Goal: Task Accomplishment & Management: Use online tool/utility

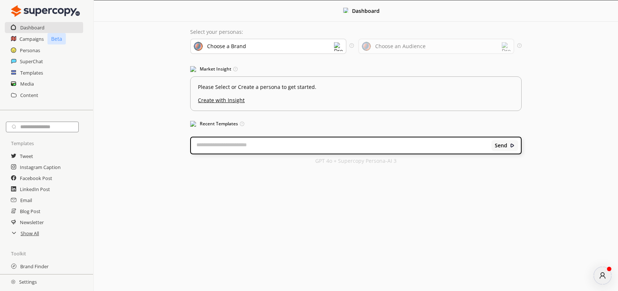
click at [242, 49] on div "Choose a Brand" at bounding box center [226, 46] width 39 height 6
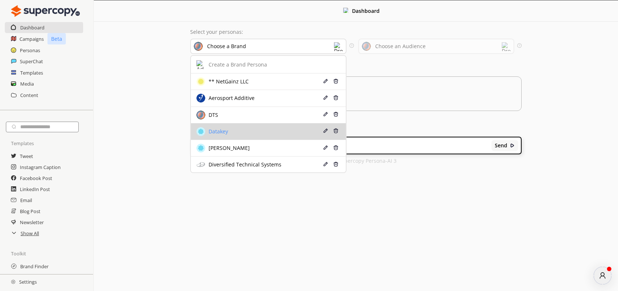
click at [246, 137] on li "Datakey Edit Delete" at bounding box center [268, 132] width 155 height 17
click at [234, 134] on div "Datakey" at bounding box center [255, 131] width 119 height 9
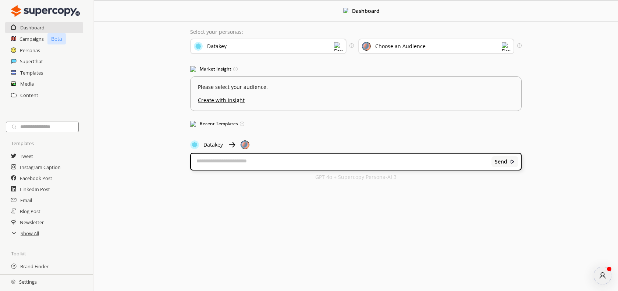
click at [234, 134] on div "Select your personas: Datakey Select the brand persona you want to use—defining…" at bounding box center [356, 105] width 346 height 166
click at [395, 50] on div "Choose an Audience" at bounding box center [394, 46] width 64 height 8
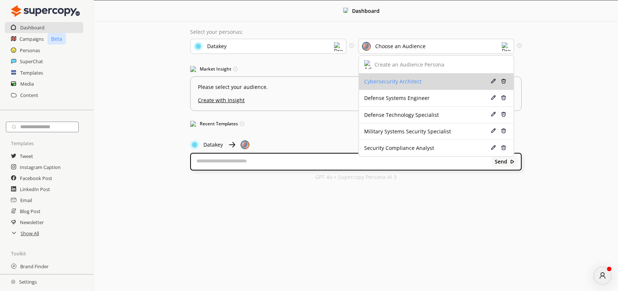
click at [383, 85] on li "Cybersecurity Architect Edit Delete" at bounding box center [436, 82] width 155 height 17
click at [392, 80] on div "Cybersecurity Architect" at bounding box center [423, 82] width 119 height 6
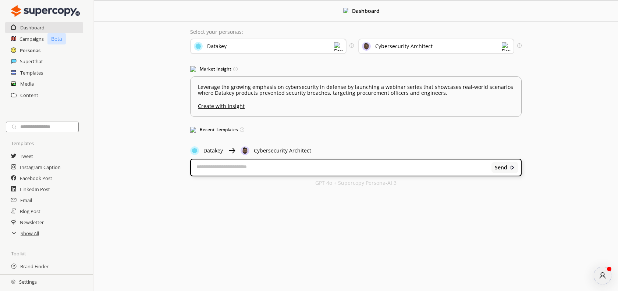
click at [39, 51] on h2 "Personas" at bounding box center [30, 50] width 21 height 11
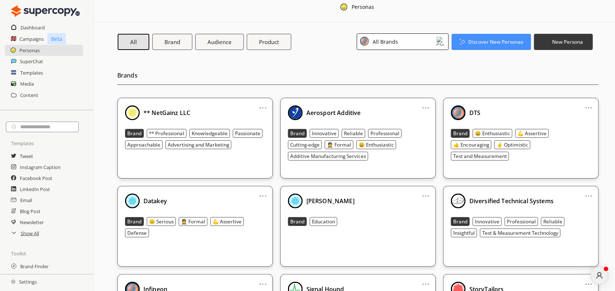
scroll to position [14, 0]
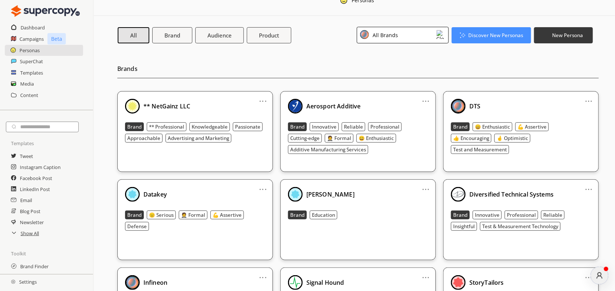
click at [233, 188] on div "Datakey" at bounding box center [195, 194] width 140 height 15
click at [201, 243] on div "... Datakey Brand 😑 Serious 🤵 Formal 💪 Assertive Defense" at bounding box center [194, 219] width 155 height 81
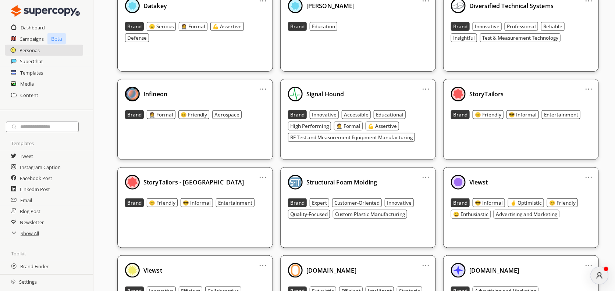
scroll to position [0, 0]
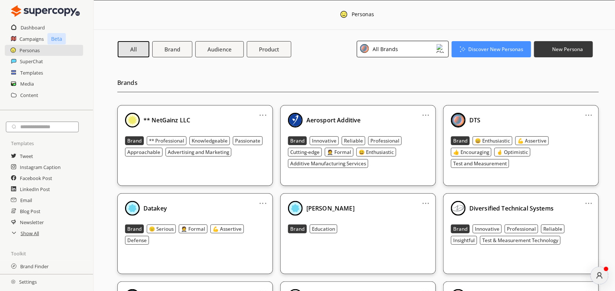
click at [409, 53] on div "All Brands" at bounding box center [403, 49] width 92 height 17
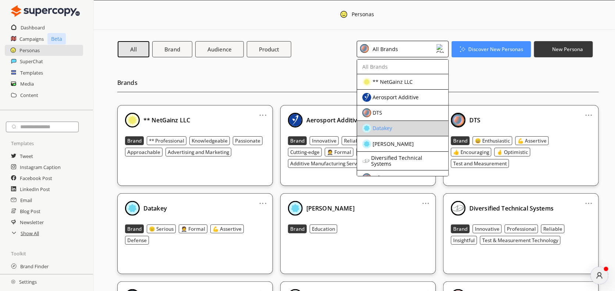
click at [398, 125] on div "Datakey" at bounding box center [396, 128] width 69 height 9
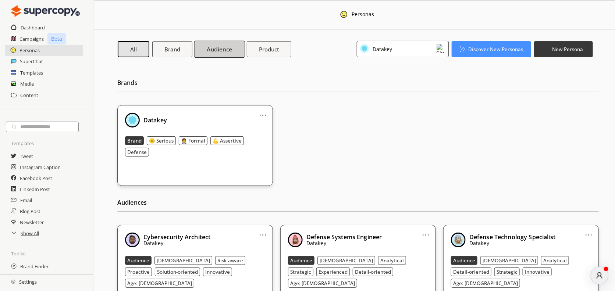
click at [227, 51] on b "Audience" at bounding box center [219, 49] width 25 height 8
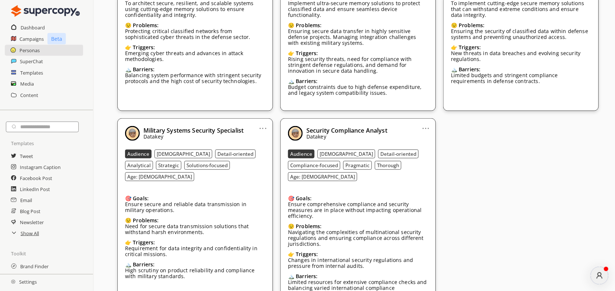
scroll to position [195, 0]
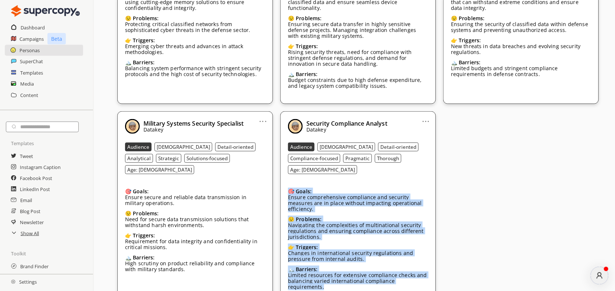
drag, startPoint x: 285, startPoint y: 174, endPoint x: 405, endPoint y: 274, distance: 156.1
click at [405, 274] on div "... Security Compliance Analyst Datakey Audience [DEMOGRAPHIC_DATA] Detail-orie…" at bounding box center [357, 208] width 155 height 194
copy div "🎯 Goals: Ensure comprehensive compliance and security measures are in place wit…"
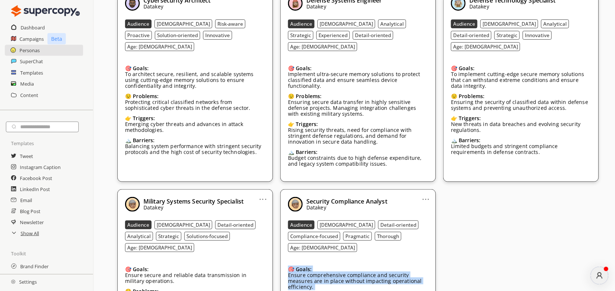
scroll to position [116, 0]
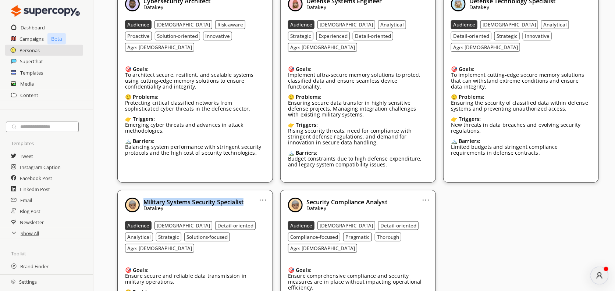
drag, startPoint x: 142, startPoint y: 184, endPoint x: 242, endPoint y: 186, distance: 99.6
click at [253, 198] on div "Military Systems Security Specialist Datakey" at bounding box center [195, 205] width 140 height 15
copy b "Military Systems Security Specialist"
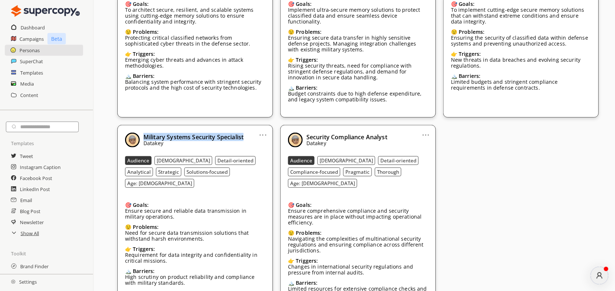
scroll to position [192, 0]
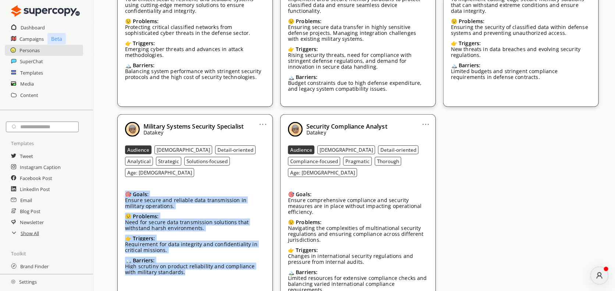
drag, startPoint x: 128, startPoint y: 164, endPoint x: 174, endPoint y: 251, distance: 98.7
click at [174, 251] on div "🎯 Goals: Ensure secure and reliable data transmission in military operations. 😟…" at bounding box center [195, 234] width 140 height 97
copy div "🎯 Goals: Ensure secure and reliable data transmission in military operations. 😟…"
